Goal: Task Accomplishment & Management: Manage account settings

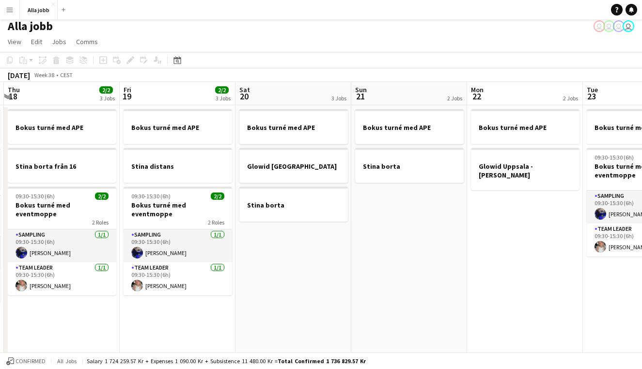
scroll to position [0, 362]
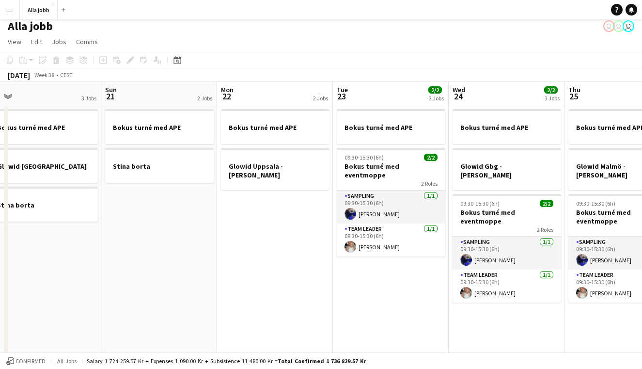
click at [270, 210] on app-date-cell "Bokus turné med APE Glowid [GEOGRAPHIC_DATA] - [PERSON_NAME]" at bounding box center [275, 284] width 116 height 359
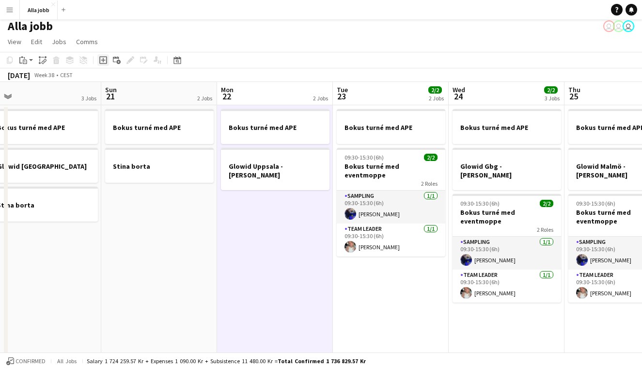
click at [103, 62] on icon "Add job" at bounding box center [103, 60] width 8 height 8
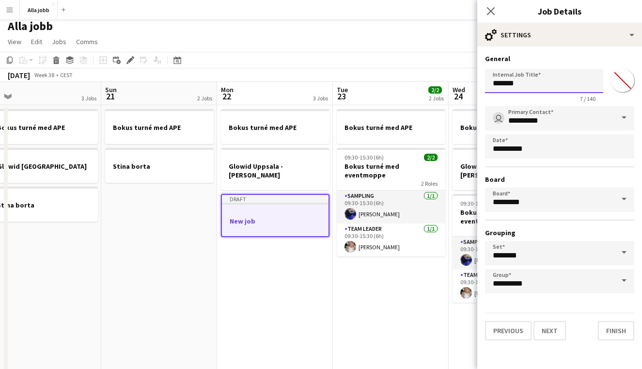
click at [508, 87] on input "*******" at bounding box center [544, 81] width 118 height 24
type input "***"
click at [549, 330] on button "Next" at bounding box center [549, 330] width 32 height 19
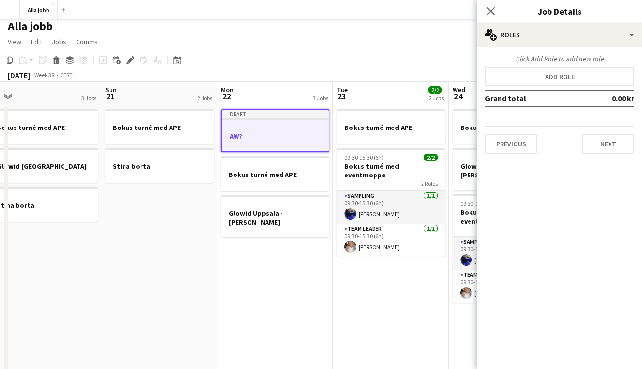
click at [297, 314] on app-date-cell "Draft AW? Bokus turné med APE Glowid [GEOGRAPHIC_DATA] - [PERSON_NAME]" at bounding box center [275, 284] width 116 height 359
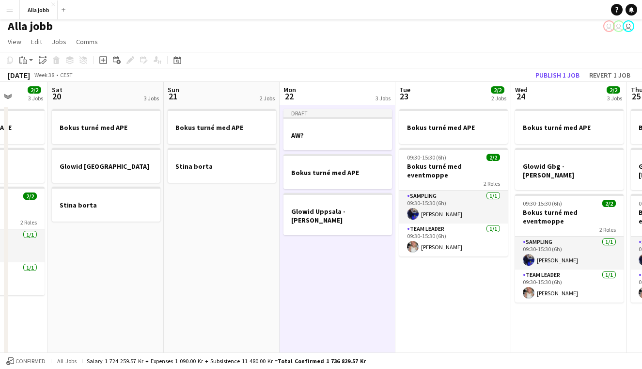
scroll to position [0, 313]
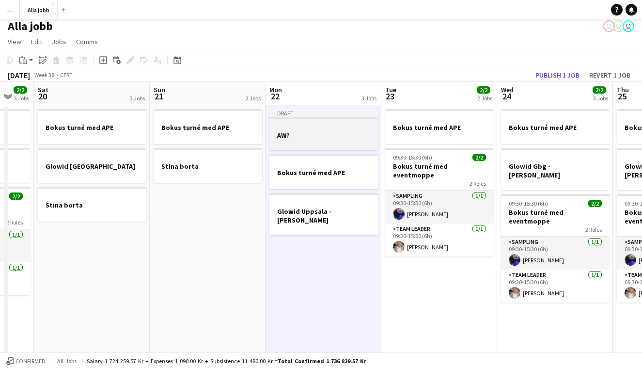
click at [307, 144] on div at bounding box center [323, 144] width 109 height 8
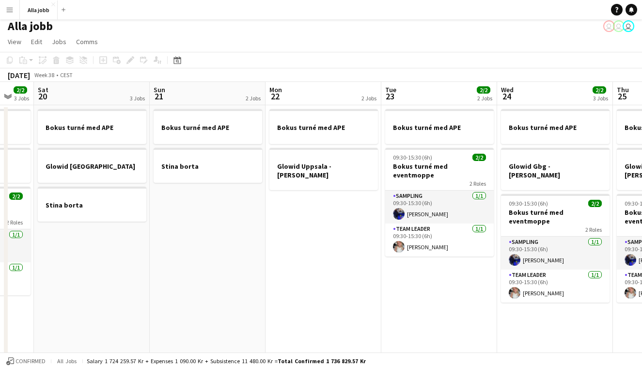
click at [333, 234] on app-date-cell "Bokus turné med APE Glowid [GEOGRAPHIC_DATA] - [PERSON_NAME]" at bounding box center [323, 284] width 116 height 359
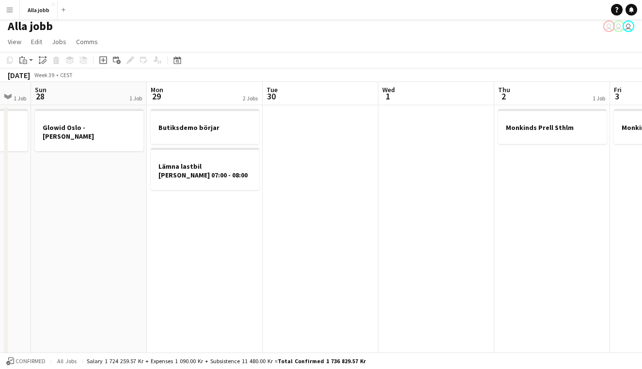
scroll to position [0, 335]
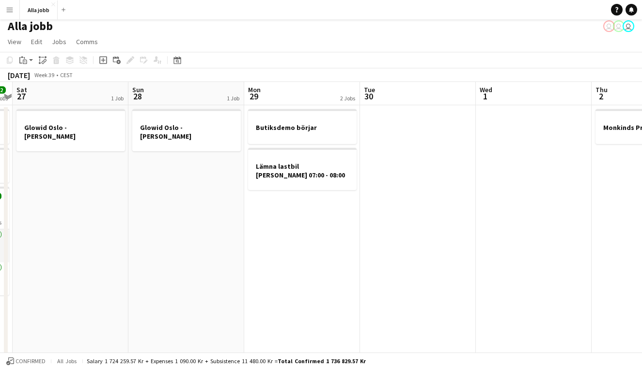
click at [421, 214] on app-date-cell at bounding box center [418, 284] width 116 height 359
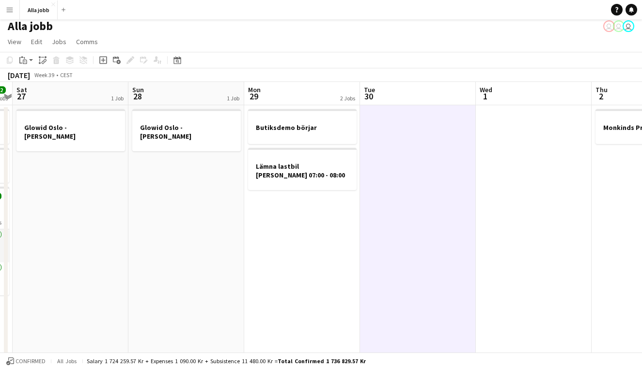
click at [500, 167] on app-date-cell at bounding box center [534, 284] width 116 height 359
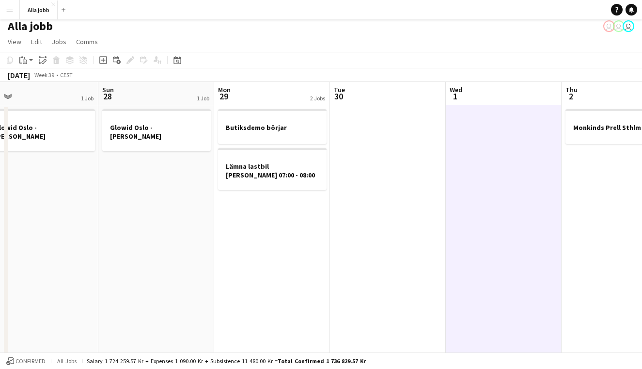
scroll to position [0, 357]
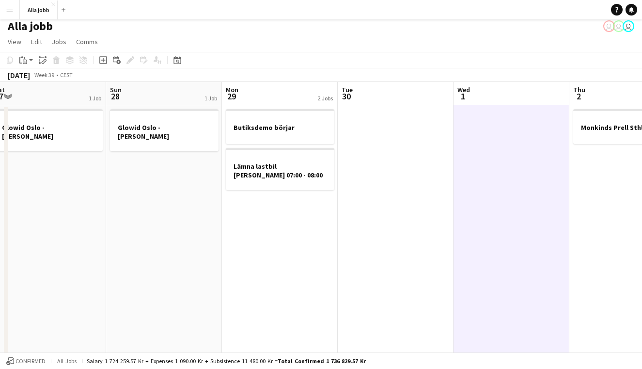
click at [415, 165] on app-date-cell at bounding box center [396, 284] width 116 height 359
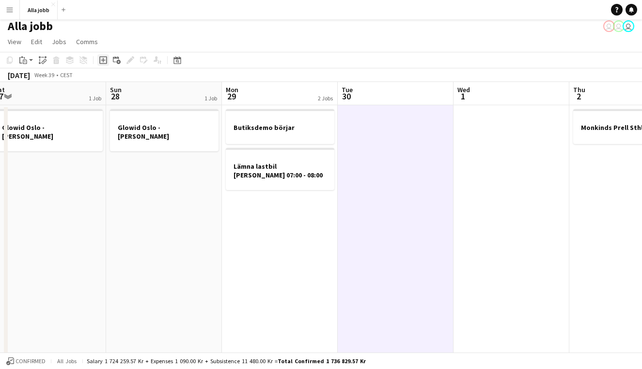
click at [102, 56] on icon "Add job" at bounding box center [103, 60] width 8 height 8
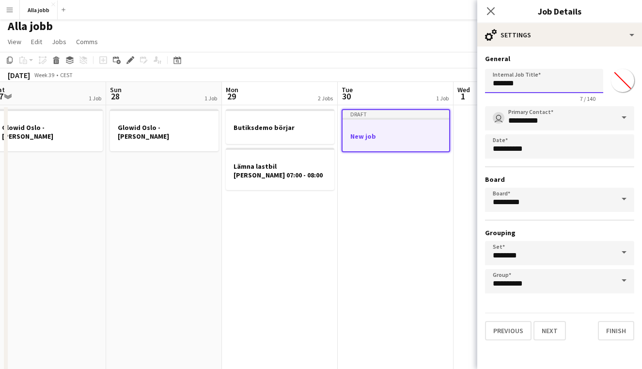
click at [512, 83] on input "*******" at bounding box center [544, 81] width 118 height 24
type input "***"
click at [549, 330] on button "Next" at bounding box center [549, 330] width 32 height 19
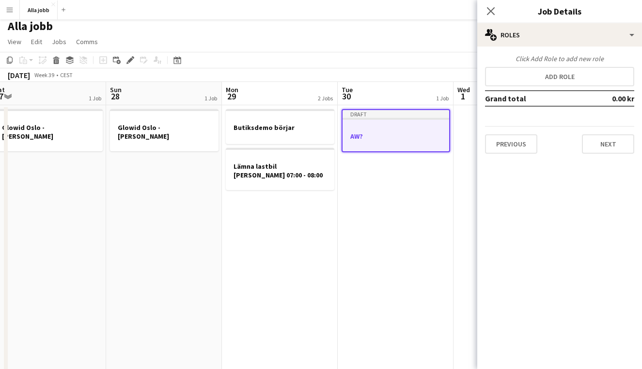
click at [373, 230] on app-date-cell "Draft AW?" at bounding box center [396, 284] width 116 height 359
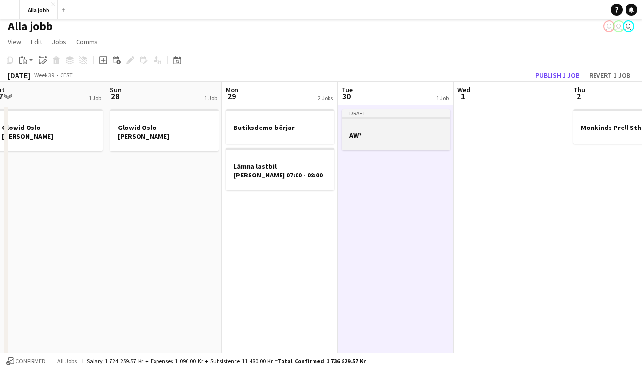
click at [423, 116] on div "Draft" at bounding box center [395, 113] width 109 height 8
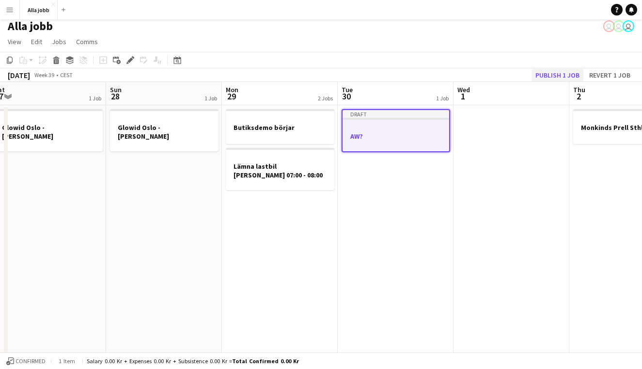
click at [553, 78] on button "Publish 1 job" at bounding box center [557, 75] width 52 height 13
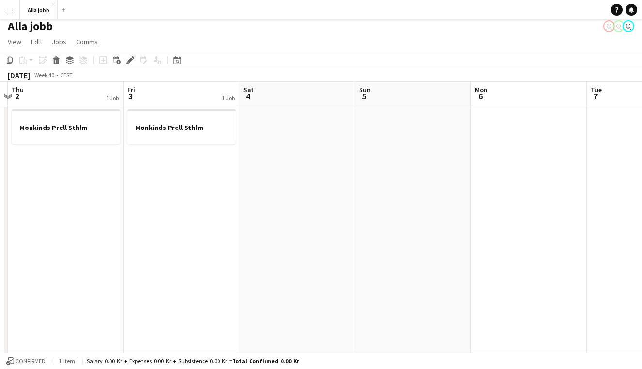
scroll to position [0, 339]
click at [47, 18] on button "Alla jobb Close" at bounding box center [39, 9] width 38 height 19
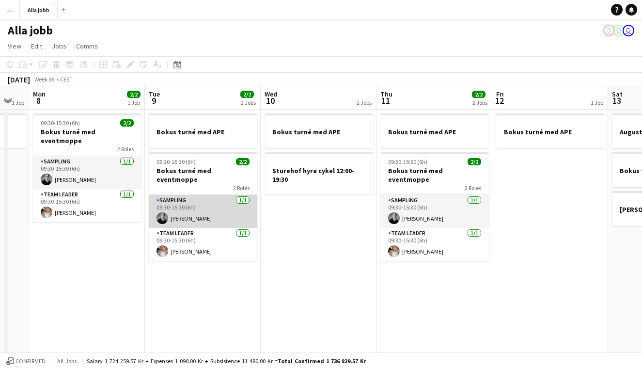
scroll to position [0, 335]
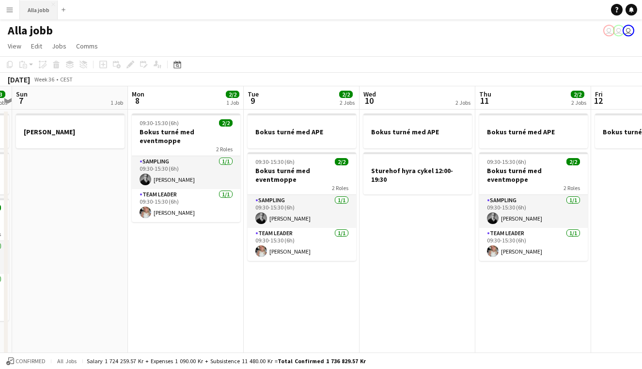
click at [44, 17] on button "Alla jobb Close" at bounding box center [39, 9] width 38 height 19
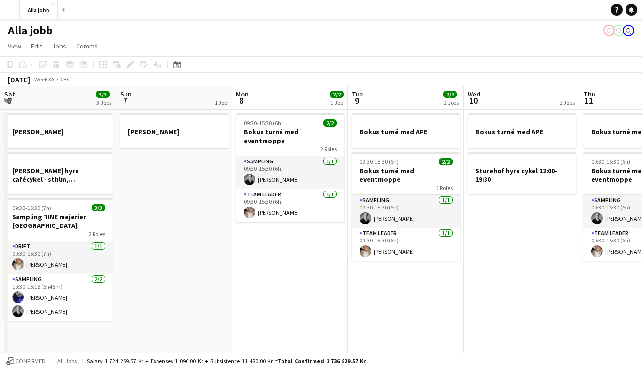
scroll to position [0, 361]
